Goal: Task Accomplishment & Management: Complete application form

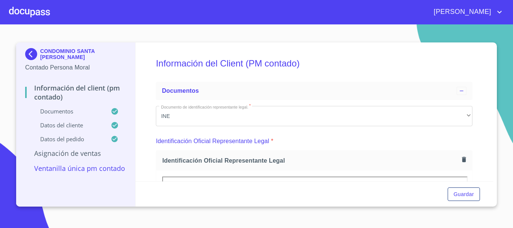
scroll to position [526, 0]
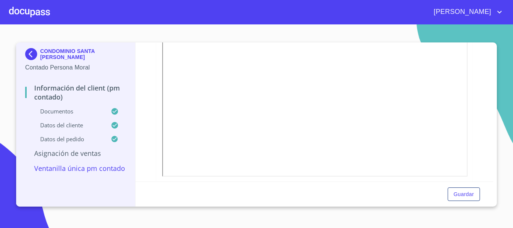
click at [26, 16] on div at bounding box center [29, 12] width 41 height 24
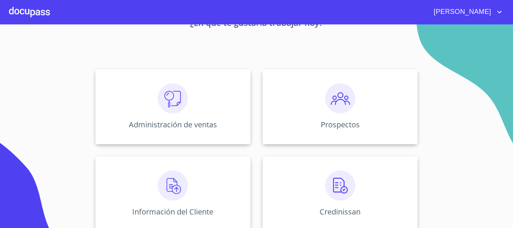
scroll to position [53, 0]
click at [344, 121] on p "Prospectos" at bounding box center [340, 125] width 40 height 10
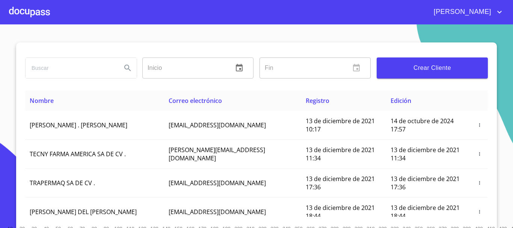
click at [69, 72] on input "search" at bounding box center [71, 68] width 90 height 20
type input "[PERSON_NAME]"
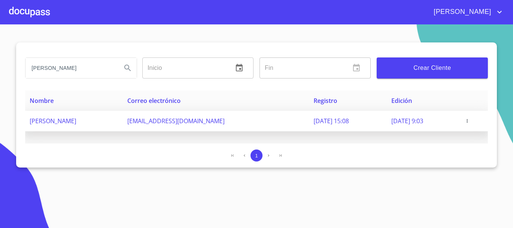
scroll to position [0, 0]
click at [76, 124] on span "[PERSON_NAME]" at bounding box center [53, 121] width 47 height 8
click at [470, 122] on icon "button" at bounding box center [467, 120] width 5 height 5
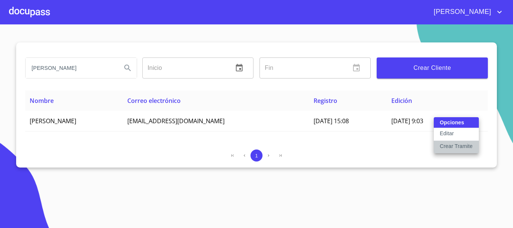
click at [463, 147] on p "Crear Tramite" at bounding box center [456, 146] width 33 height 8
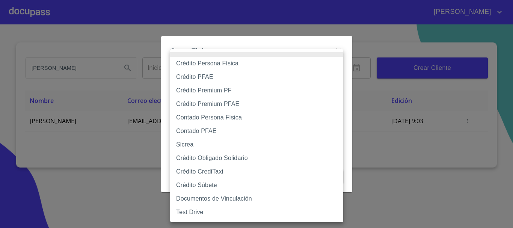
click at [224, 78] on body "[PERSON_NAME] Inicio ​ Fin ​ Crear Cliente Nombre Correo electrónico Registro E…" at bounding box center [256, 114] width 513 height 228
click at [227, 63] on li "Crédito Persona Física" at bounding box center [256, 64] width 173 height 14
type input "61b033e49b8c202ad5bb7912"
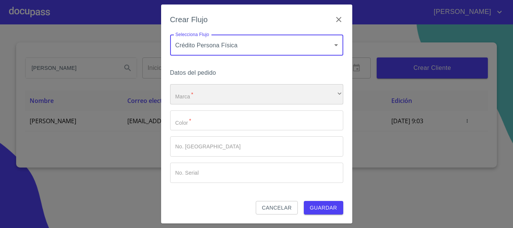
click at [204, 97] on div "​" at bounding box center [256, 94] width 173 height 20
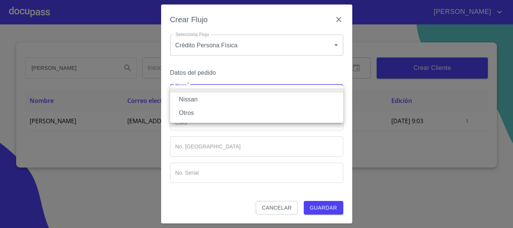
click at [203, 100] on li "Nissan" at bounding box center [256, 100] width 173 height 14
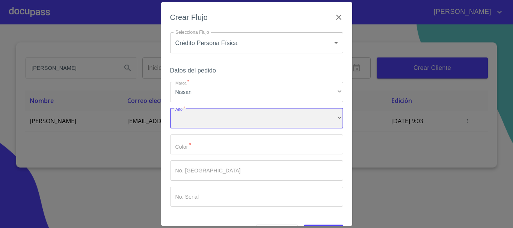
click at [200, 118] on div "​" at bounding box center [256, 118] width 173 height 20
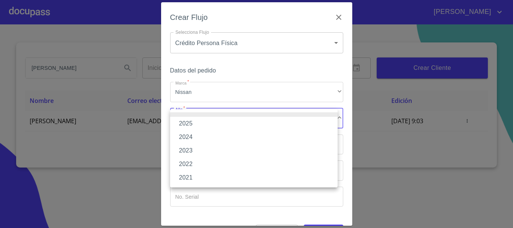
click at [207, 122] on li "2025" at bounding box center [254, 124] width 168 height 14
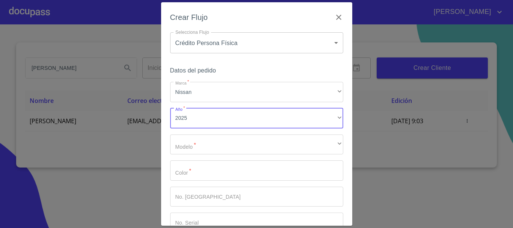
click at [202, 134] on div "Marca   * Nissan ​ Año   * 2025 ​ Modelo   * ​ ​ Color   * ​ No. Pedido ​ No. S…" at bounding box center [256, 157] width 173 height 151
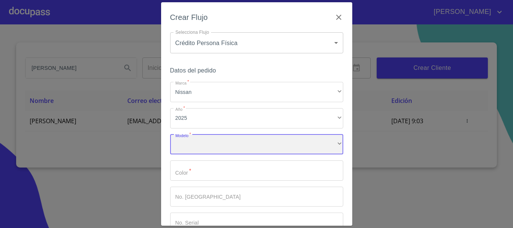
click at [202, 138] on div "​" at bounding box center [256, 145] width 173 height 20
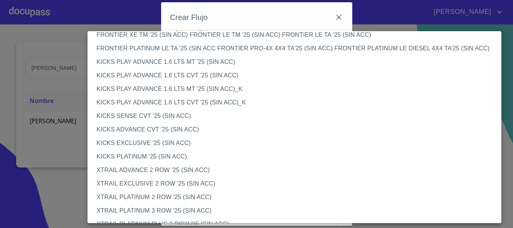
scroll to position [630, 0]
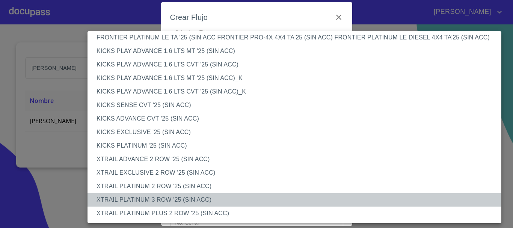
click at [180, 195] on li "XTRAIL PLATINUM 3 ROW '25 (SIN ACC)" at bounding box center [298, 200] width 420 height 14
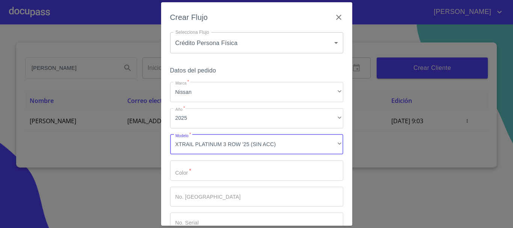
click at [187, 171] on input "Marca   *" at bounding box center [256, 170] width 173 height 20
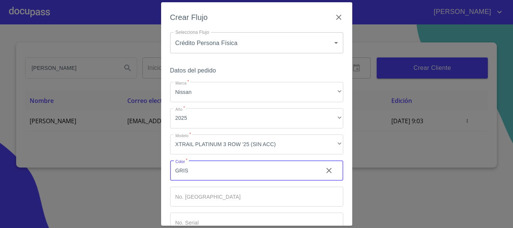
type input "GRIS"
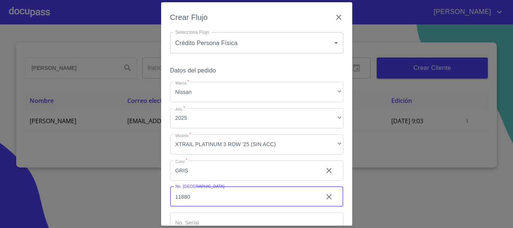
type input "11880"
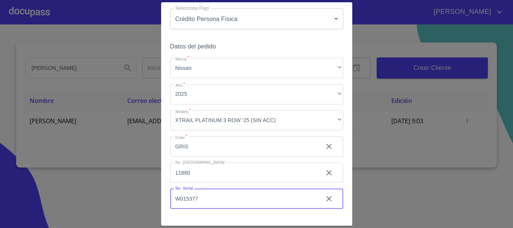
scroll to position [48, 0]
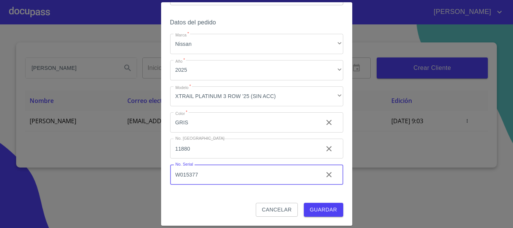
type input "W015377"
click at [318, 211] on span "Guardar" at bounding box center [323, 209] width 27 height 9
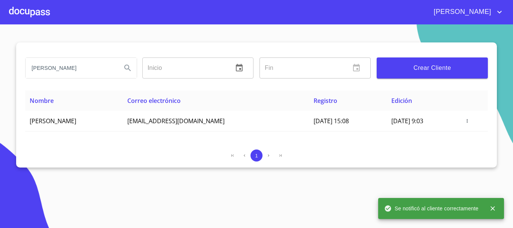
click at [29, 15] on div at bounding box center [29, 12] width 41 height 24
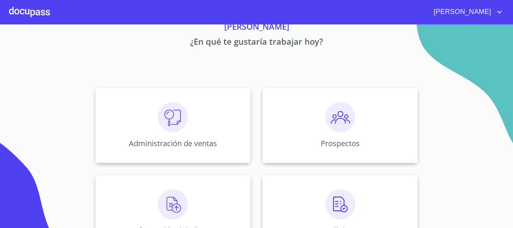
scroll to position [75, 0]
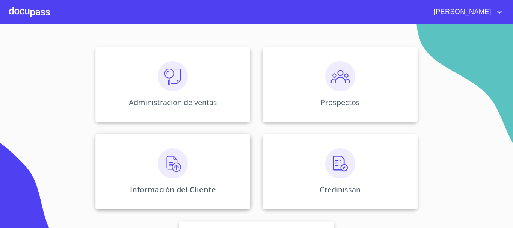
click at [170, 166] on img at bounding box center [173, 163] width 30 height 30
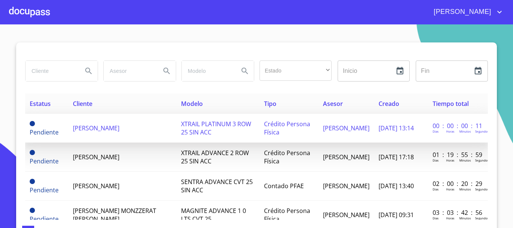
click at [119, 128] on span "[PERSON_NAME]" at bounding box center [96, 128] width 47 height 8
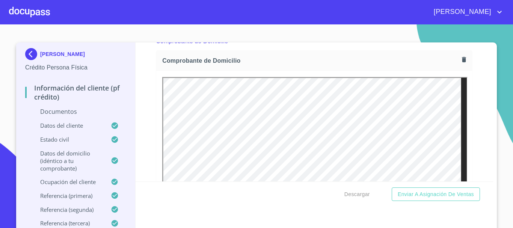
scroll to position [413, 0]
click at [462, 62] on icon "button" at bounding box center [464, 60] width 4 height 5
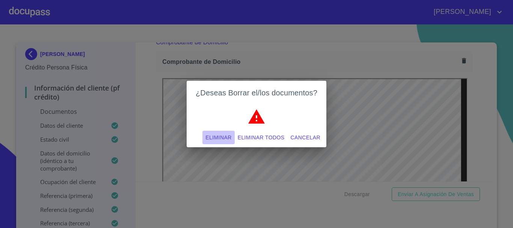
click at [226, 139] on span "Eliminar" at bounding box center [219, 137] width 26 height 9
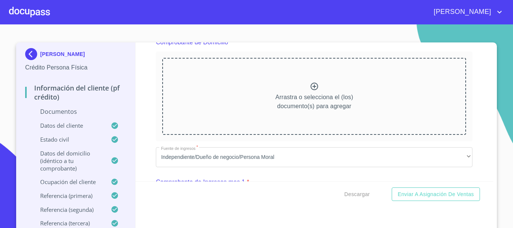
click at [310, 87] on icon at bounding box center [314, 86] width 9 height 9
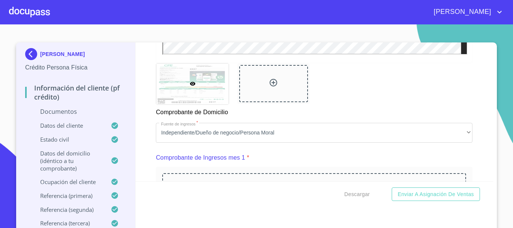
scroll to position [714, 0]
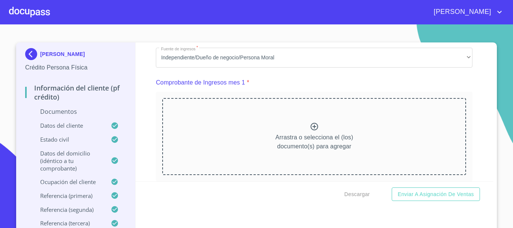
click at [481, 102] on div "Información del cliente (PF crédito) Documentos Documento de identificación   *…" at bounding box center [315, 111] width 358 height 139
click at [310, 131] on icon at bounding box center [314, 126] width 9 height 9
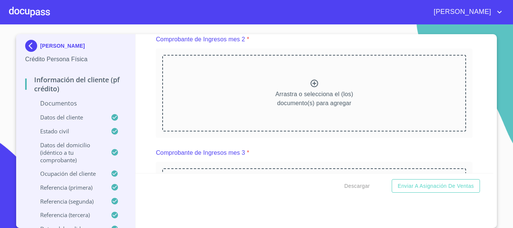
scroll to position [1090, 0]
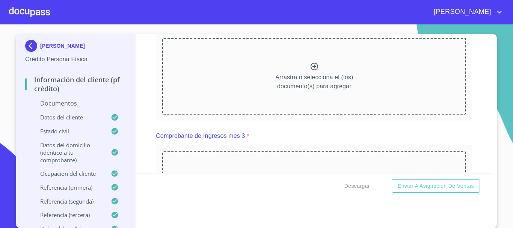
click at [310, 71] on icon at bounding box center [314, 66] width 9 height 9
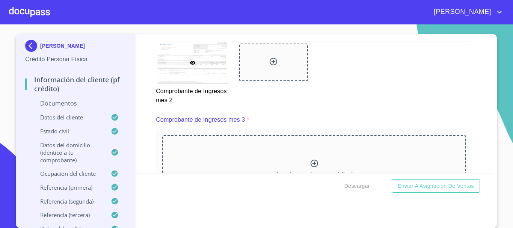
scroll to position [1353, 0]
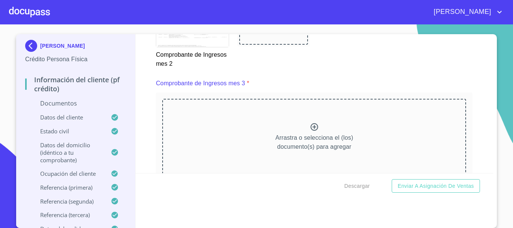
click at [311, 131] on icon at bounding box center [315, 127] width 8 height 8
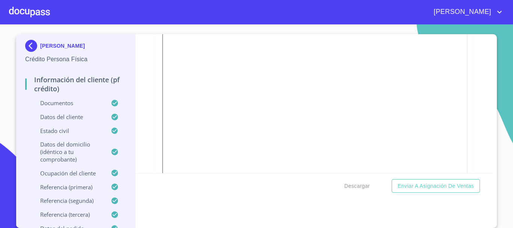
scroll to position [1691, 0]
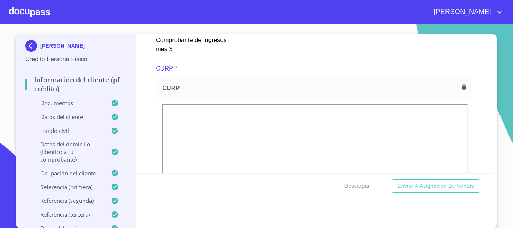
click at [461, 91] on icon "button" at bounding box center [464, 86] width 7 height 7
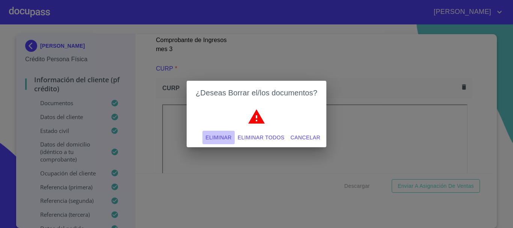
click at [224, 139] on span "Eliminar" at bounding box center [219, 137] width 26 height 9
